Goal: Information Seeking & Learning: Understand process/instructions

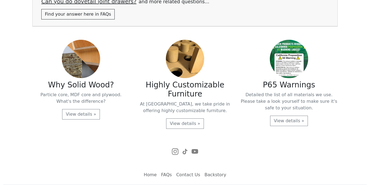
scroll to position [1138, 0]
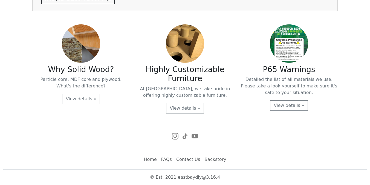
click at [168, 160] on link "FAQs" at bounding box center [166, 159] width 15 height 11
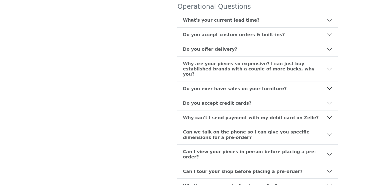
scroll to position [89, 0]
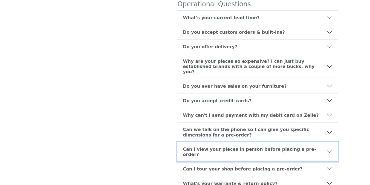
click at [229, 146] on b "Can I view your pieces in person before placing a pre-order?" at bounding box center [255, 151] width 144 height 10
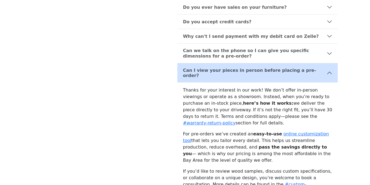
click at [186, 101] on p "Thanks for your interest in our work! We don’t offer in-person viewings or oper…" at bounding box center [257, 106] width 149 height 39
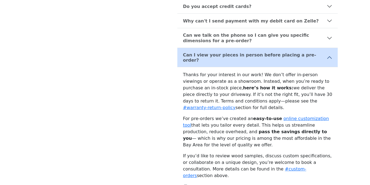
scroll to position [191, 0]
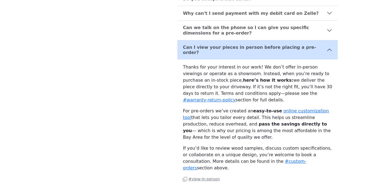
drag, startPoint x: 185, startPoint y: 98, endPoint x: 206, endPoint y: 126, distance: 34.3
click at [206, 126] on p "For pre-orders we’ve created an easy-to-use online customization tool that lets…" at bounding box center [257, 123] width 149 height 33
click at [209, 126] on p "For pre-orders we’ve created an easy-to-use online customization tool that lets…" at bounding box center [257, 123] width 149 height 33
drag, startPoint x: 209, startPoint y: 127, endPoint x: 179, endPoint y: 97, distance: 41.6
click at [179, 97] on div "Thanks for your interest in our work! We don’t offer in-person viewings or oper…" at bounding box center [257, 124] width 160 height 131
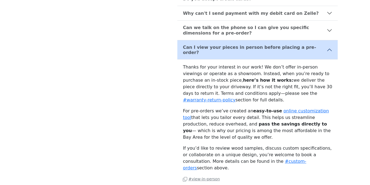
click at [205, 107] on p "For pre-orders we’ve created an easy-to-use online customization tool that lets…" at bounding box center [257, 123] width 149 height 33
drag, startPoint x: 206, startPoint y: 89, endPoint x: 196, endPoint y: 124, distance: 36.2
click at [196, 124] on div "Thanks for your interest in our work! We don’t offer in-person viewings or oper…" at bounding box center [257, 124] width 160 height 131
click at [206, 127] on p "For pre-orders we’ve created an easy-to-use online customization tool that lets…" at bounding box center [257, 123] width 149 height 33
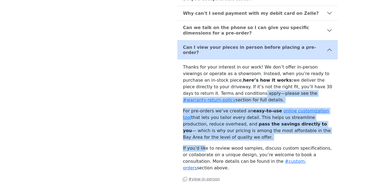
drag, startPoint x: 203, startPoint y: 137, endPoint x: 201, endPoint y: 84, distance: 53.4
click at [201, 84] on div "Thanks for your interest in our work! We don’t offer in-person viewings or oper…" at bounding box center [257, 124] width 160 height 131
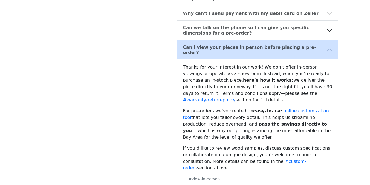
click at [309, 125] on p "For pre-orders we’ve created an easy-to-use online customization tool that lets…" at bounding box center [257, 123] width 149 height 33
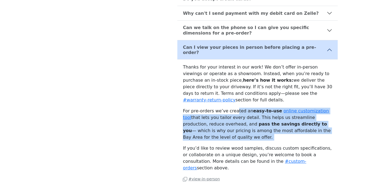
drag, startPoint x: 238, startPoint y: 132, endPoint x: 233, endPoint y: 104, distance: 28.5
click at [233, 104] on div "Thanks for your interest in our work! We don’t offer in-person viewings or oper…" at bounding box center [257, 124] width 160 height 131
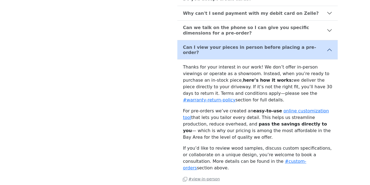
click at [210, 145] on p "If you’d like to review wood samples, discuss custom specifications, or collabo…" at bounding box center [257, 158] width 149 height 26
drag, startPoint x: 183, startPoint y: 140, endPoint x: 325, endPoint y: 153, distance: 141.9
click at [325, 153] on p "If you’d like to review wood samples, discuss custom specifications, or collabo…" at bounding box center [257, 158] width 149 height 26
click at [305, 145] on p "If you’d like to review wood samples, discuss custom specifications, or collabo…" at bounding box center [257, 158] width 149 height 26
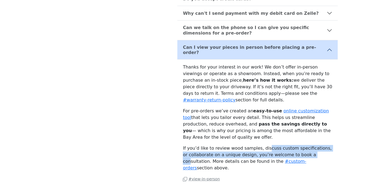
drag, startPoint x: 263, startPoint y: 137, endPoint x: 305, endPoint y: 147, distance: 43.0
click at [305, 147] on p "If you’d like to review wood samples, discuss custom specifications, or collabo…" at bounding box center [257, 158] width 149 height 26
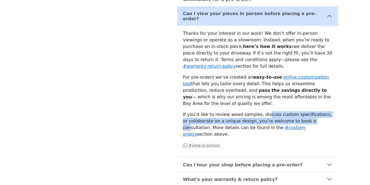
scroll to position [226, 0]
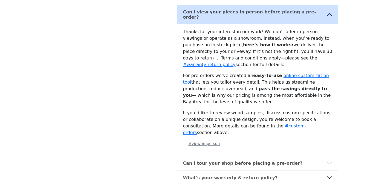
click at [309, 84] on p "For pre-orders we’ve created an easy-to-use online customization tool that lets…" at bounding box center [257, 88] width 149 height 33
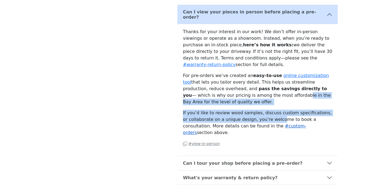
drag, startPoint x: 249, startPoint y: 86, endPoint x: 274, endPoint y: 113, distance: 37.2
click at [272, 111] on div "Thanks for your interest in our work! We don’t offer in-person viewings or oper…" at bounding box center [257, 89] width 160 height 131
